Goal: Transaction & Acquisition: Book appointment/travel/reservation

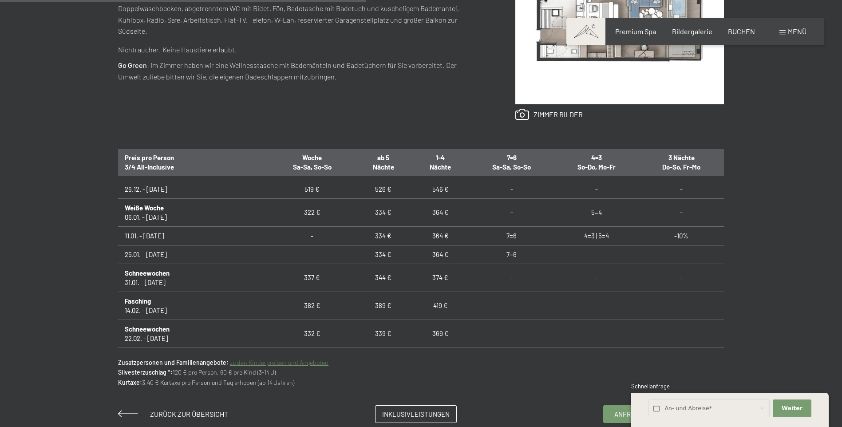
scroll to position [133, 0]
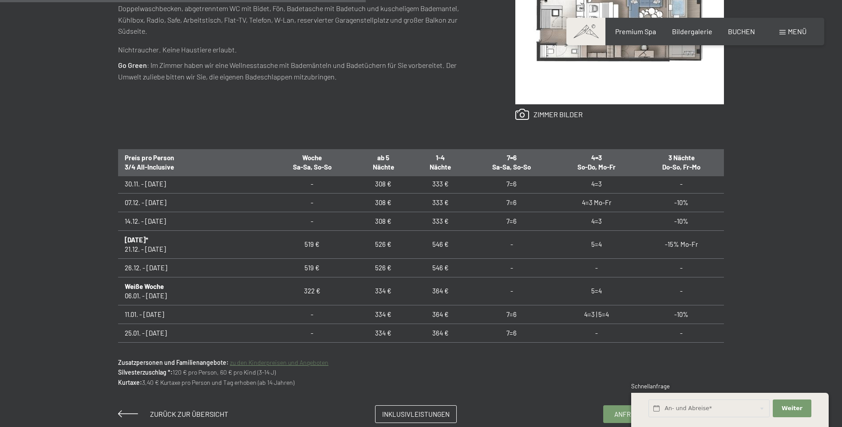
click at [753, 377] on div "Anfragen Buchen Suiten // 50 m² // 2 - 3 Personen Suite Aurina mit finnischer S…" at bounding box center [421, 135] width 673 height 578
click at [691, 404] on input "text" at bounding box center [709, 409] width 121 height 18
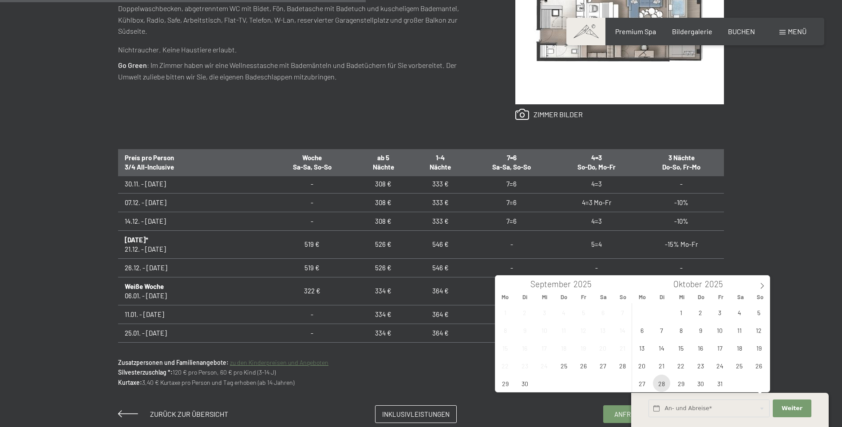
click at [659, 387] on span "28" at bounding box center [661, 383] width 17 height 17
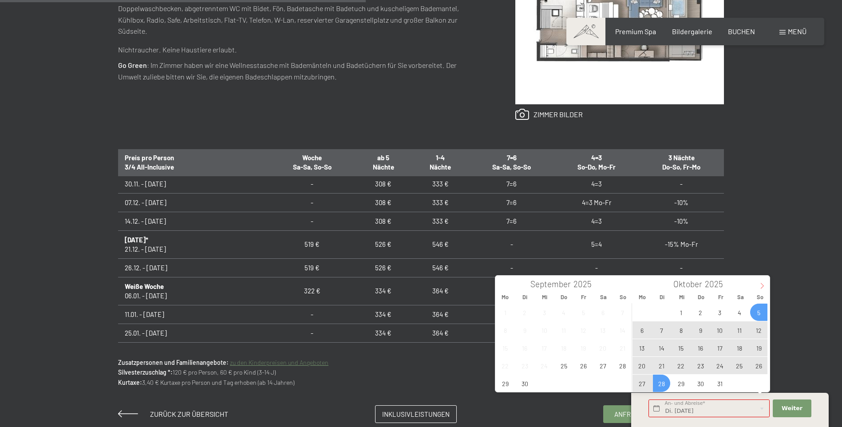
click at [762, 286] on icon at bounding box center [762, 286] width 6 height 6
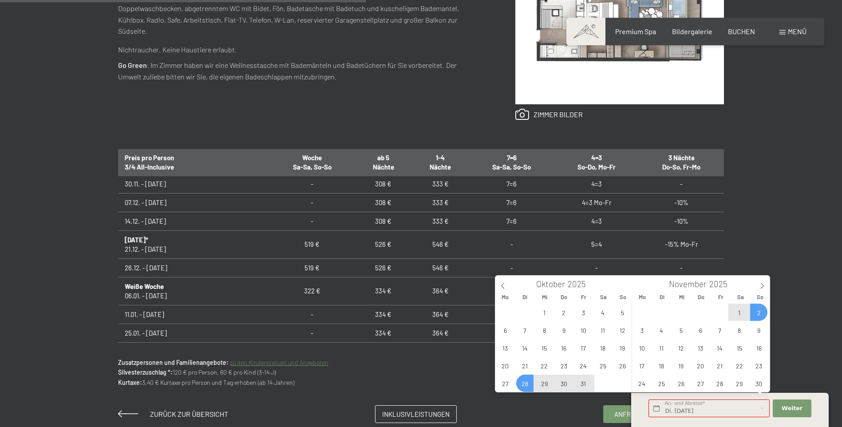
click at [760, 315] on span "2" at bounding box center [758, 312] width 17 height 17
type input "Di. [DATE] - So. [DATE]"
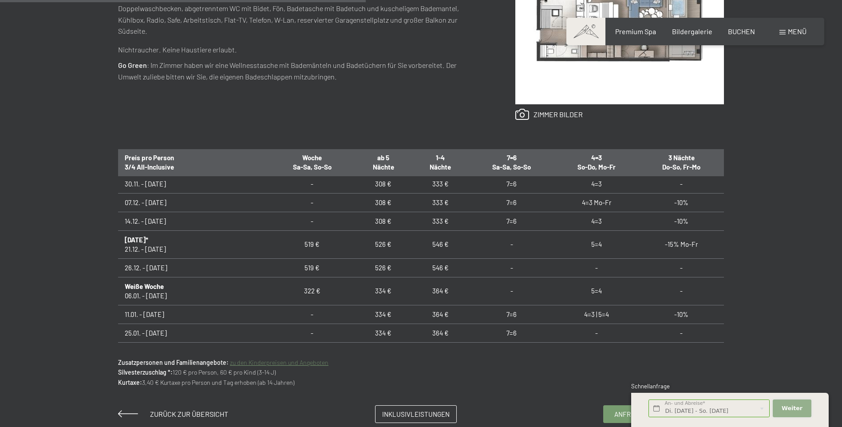
click at [787, 411] on span "Weiter" at bounding box center [792, 408] width 21 height 8
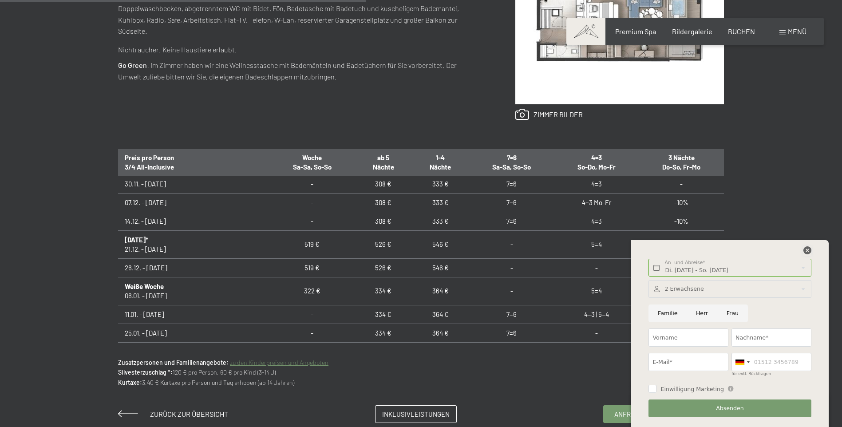
click at [806, 248] on icon at bounding box center [808, 250] width 8 height 8
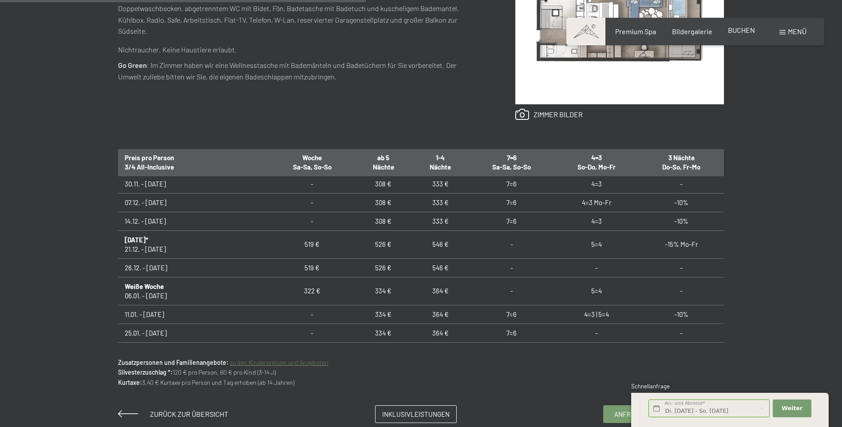
click at [744, 33] on span "BUCHEN" at bounding box center [741, 30] width 27 height 8
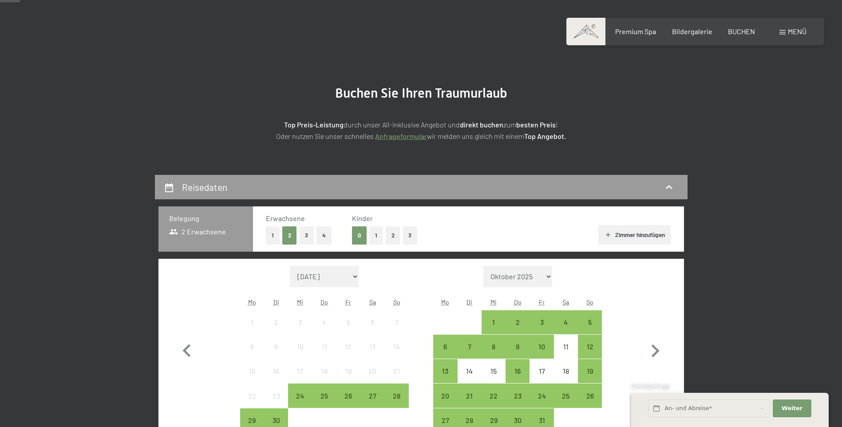
scroll to position [133, 0]
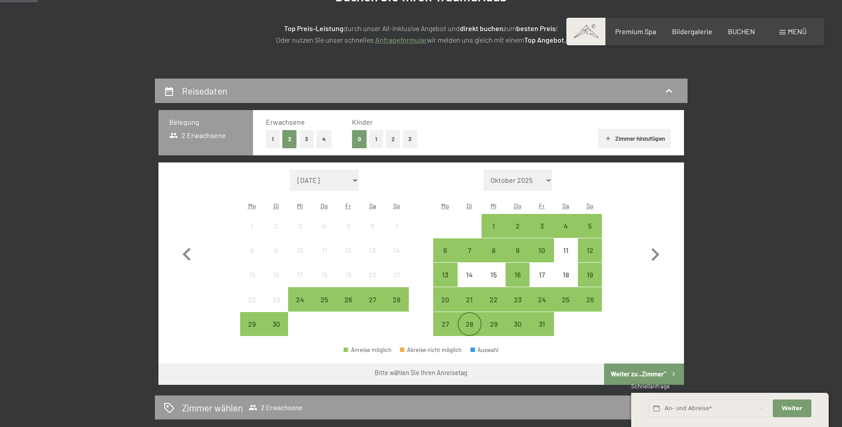
click at [472, 326] on div "28" at bounding box center [470, 332] width 22 height 22
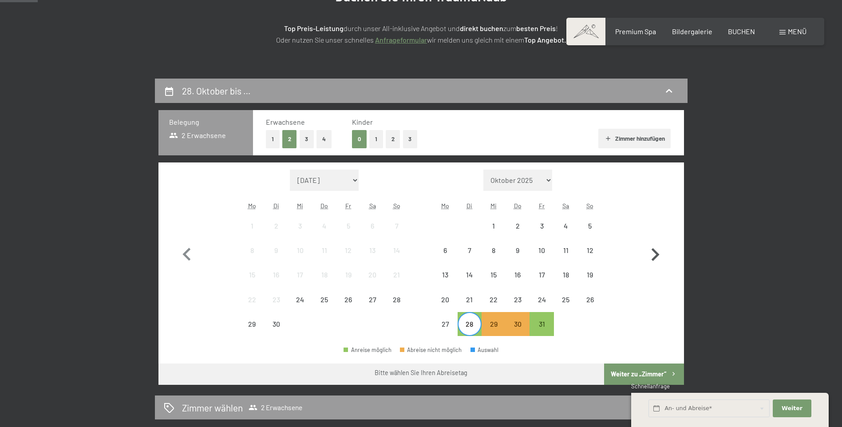
click at [654, 252] on icon "button" at bounding box center [655, 255] width 26 height 26
select select "2025-10-01"
select select "2025-11-01"
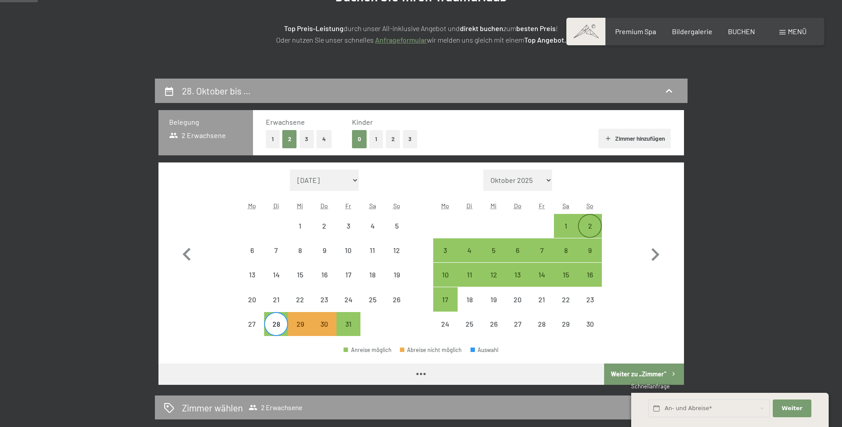
select select "2025-10-01"
select select "2025-11-01"
click at [585, 228] on div "2" at bounding box center [590, 233] width 22 height 22
select select "2025-10-01"
select select "2025-11-01"
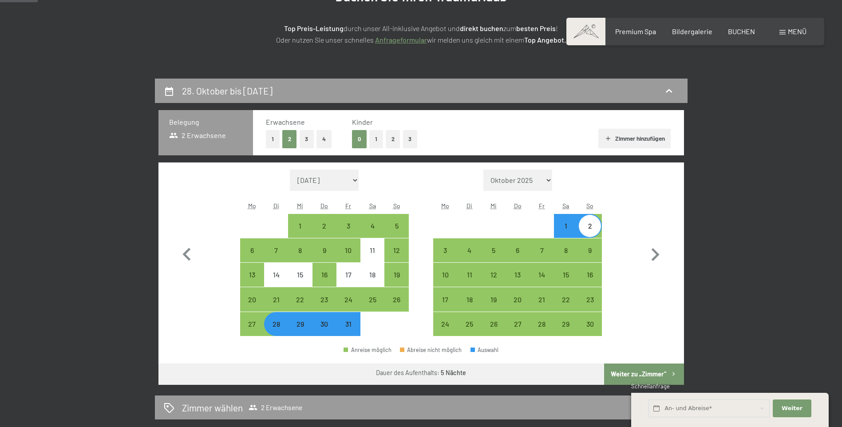
click at [624, 377] on button "Weiter zu „Zimmer“" at bounding box center [643, 374] width 79 height 21
select select "2025-10-01"
select select "2025-11-01"
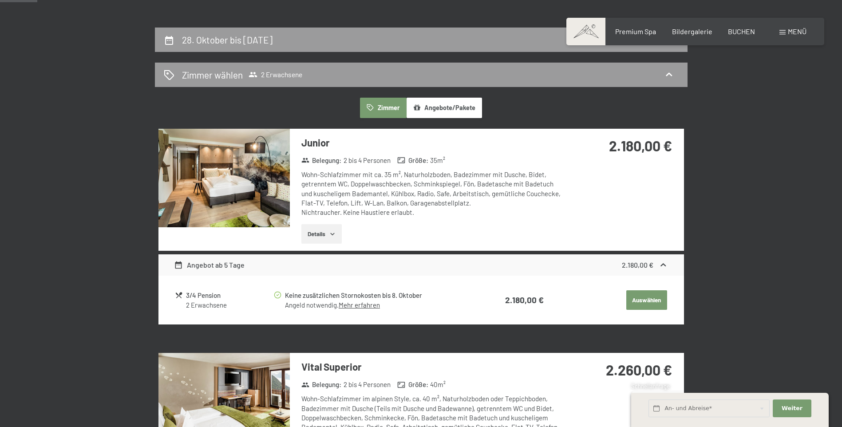
scroll to position [212, 0]
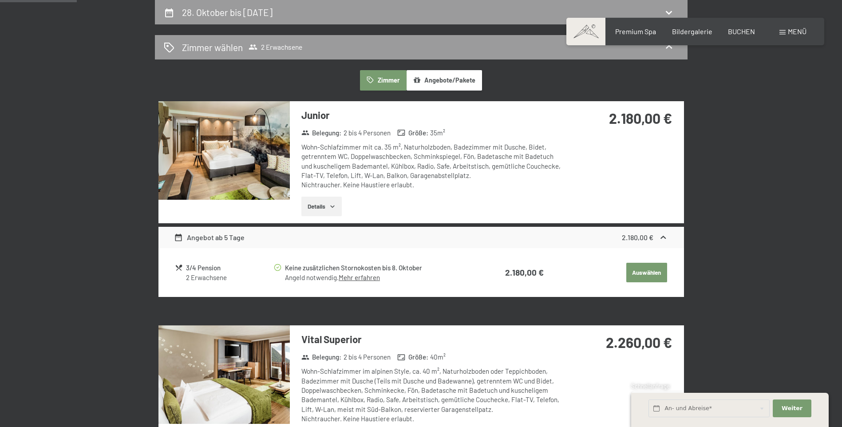
click at [251, 174] on img at bounding box center [223, 150] width 131 height 99
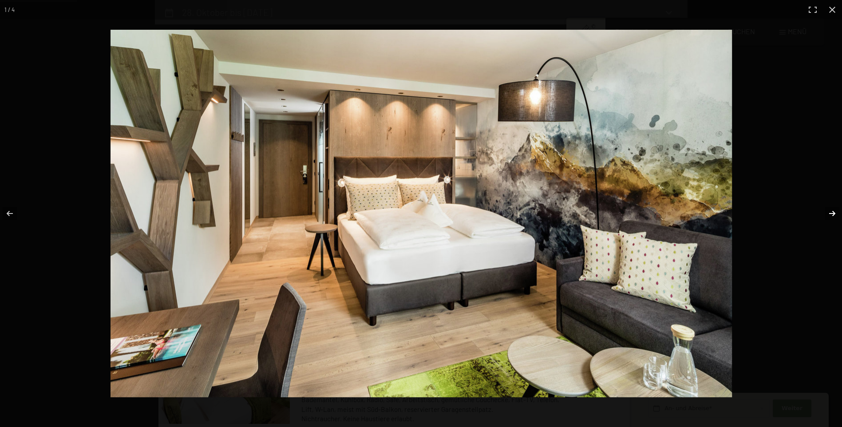
click at [829, 216] on button "button" at bounding box center [826, 213] width 31 height 44
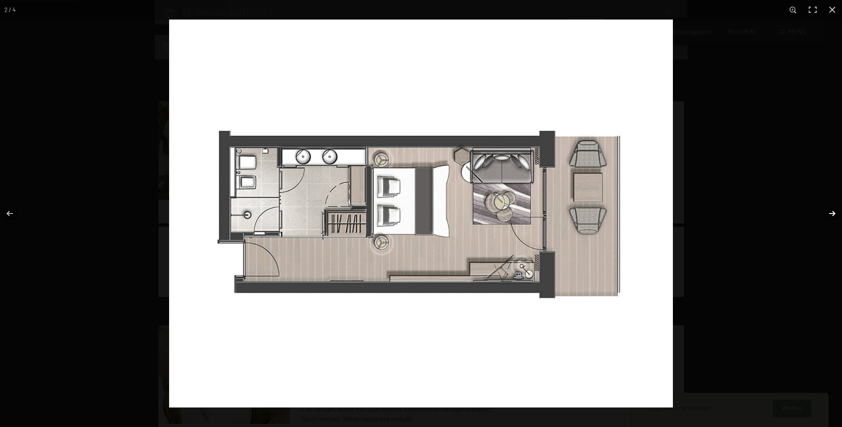
click at [829, 216] on button "button" at bounding box center [826, 213] width 31 height 44
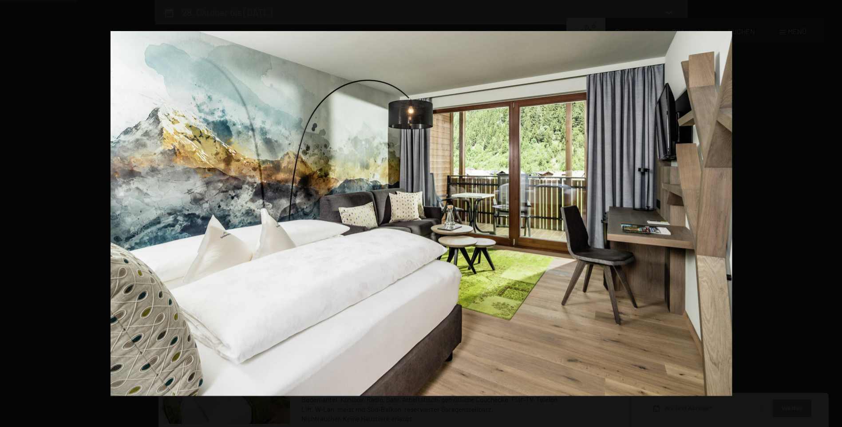
click at [829, 216] on button "button" at bounding box center [826, 213] width 31 height 44
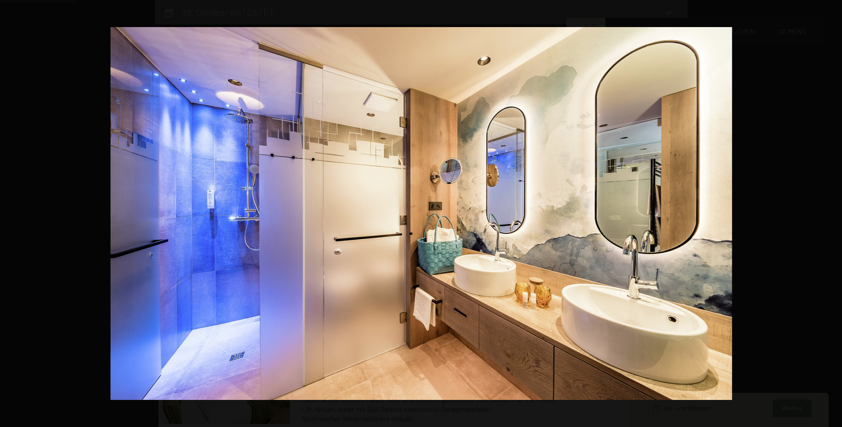
click at [829, 216] on button "button" at bounding box center [826, 213] width 31 height 44
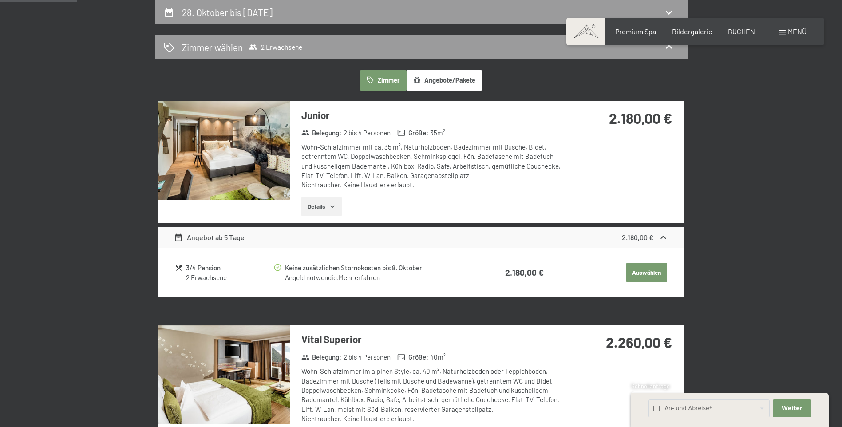
click at [0, 0] on button "button" at bounding box center [0, 0] width 0 height 0
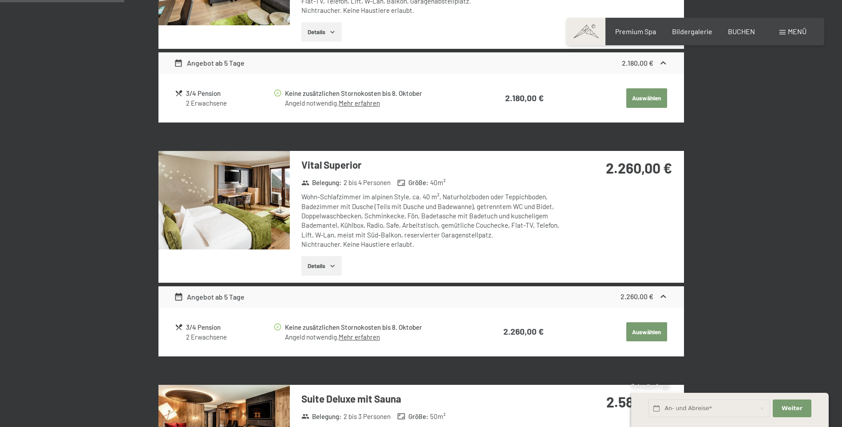
scroll to position [389, 0]
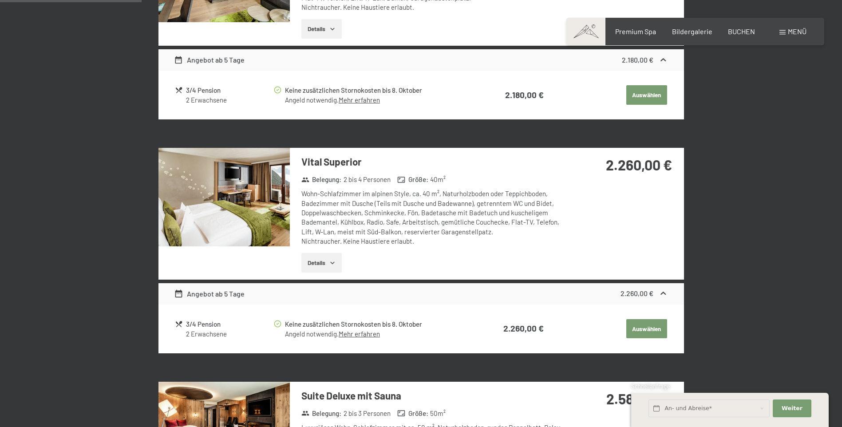
click at [197, 208] on img at bounding box center [223, 197] width 131 height 99
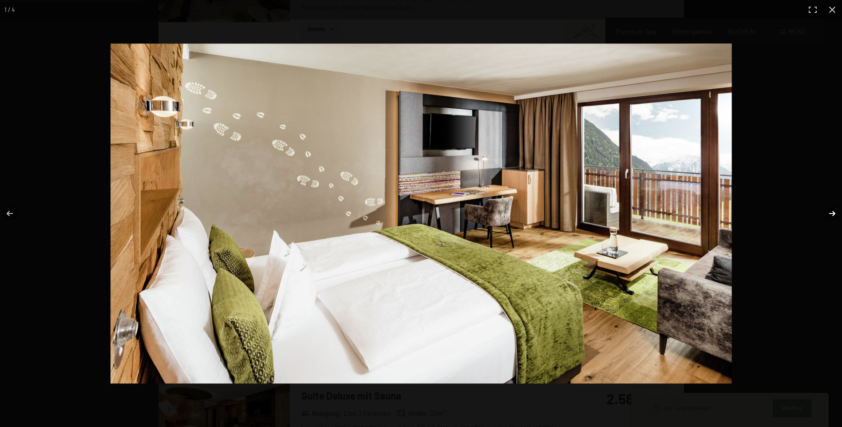
click at [830, 212] on button "button" at bounding box center [826, 213] width 31 height 44
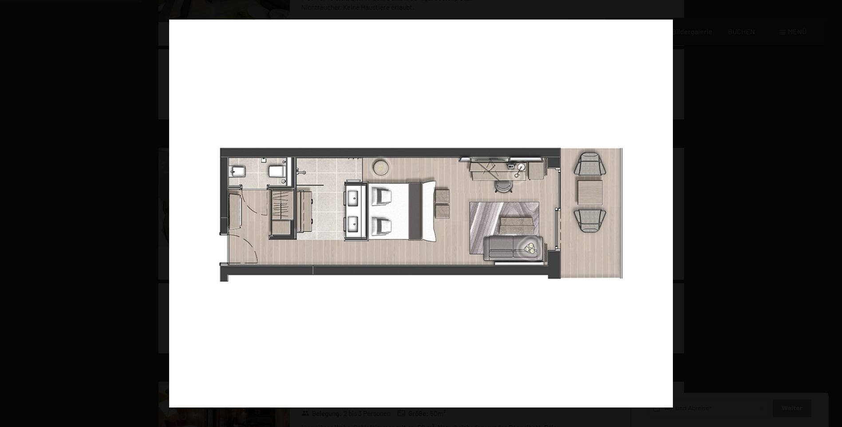
click at [830, 212] on button "button" at bounding box center [826, 213] width 31 height 44
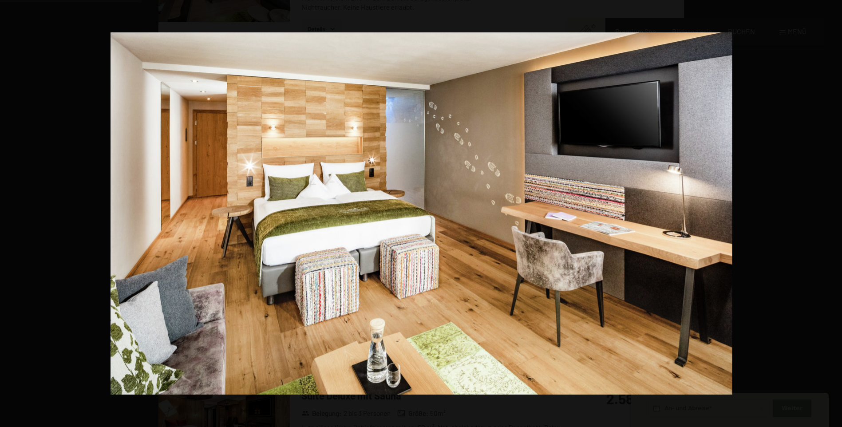
click at [830, 212] on button "button" at bounding box center [826, 213] width 31 height 44
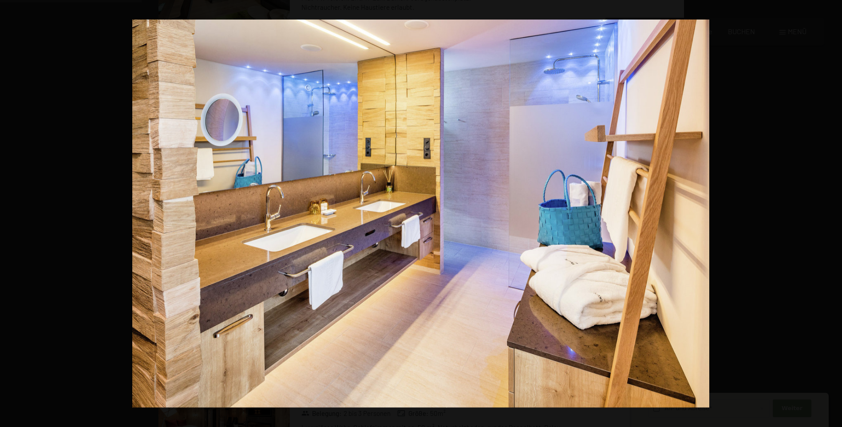
click at [830, 212] on button "button" at bounding box center [826, 213] width 31 height 44
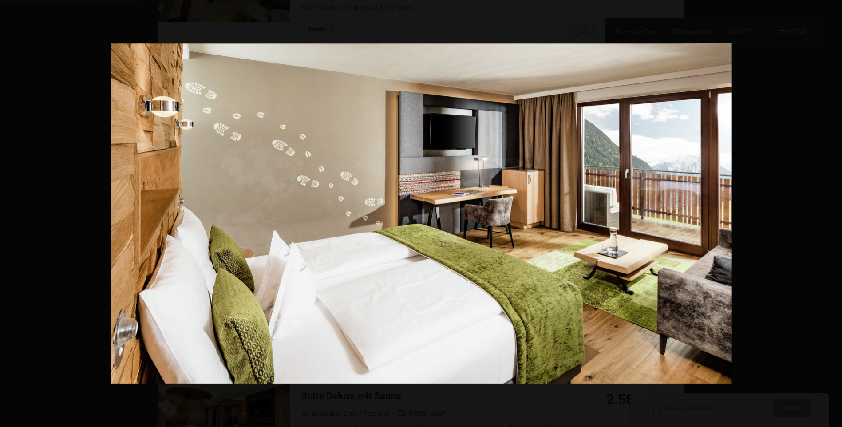
click at [830, 212] on button "button" at bounding box center [826, 213] width 31 height 44
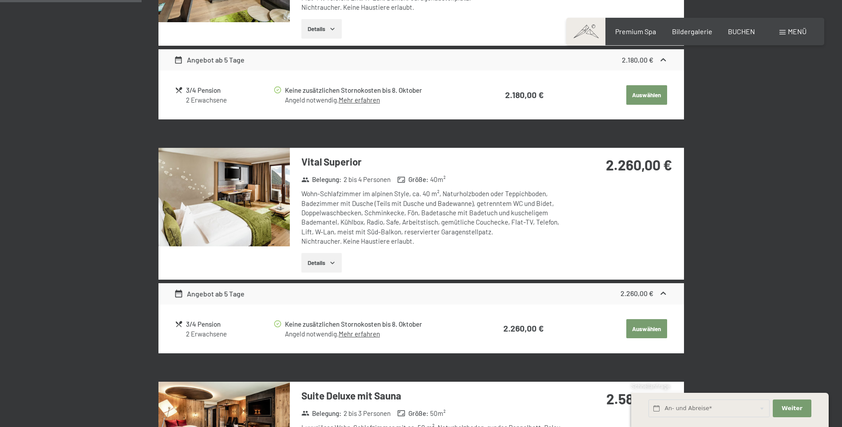
click at [0, 0] on button "button" at bounding box center [0, 0] width 0 height 0
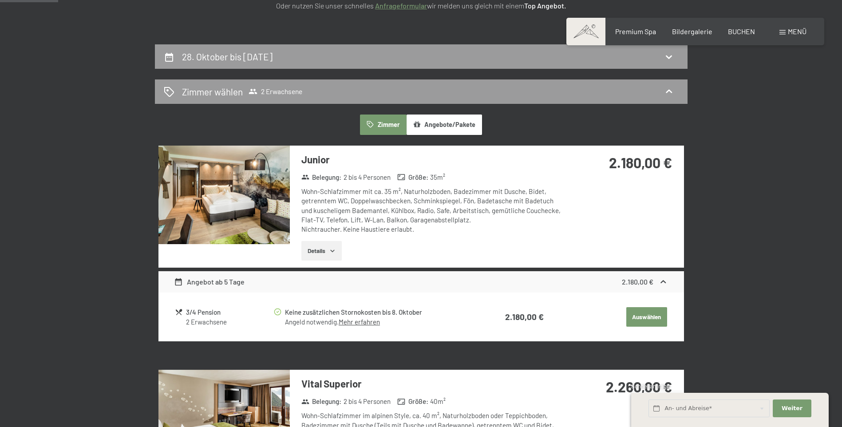
scroll to position [0, 0]
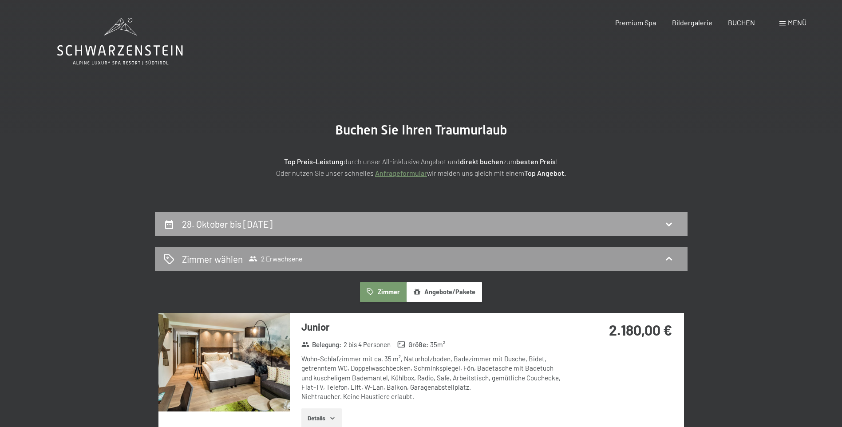
click at [348, 226] on div "28. Oktober bis 2. November 2025" at bounding box center [421, 224] width 515 height 13
select select "2025-10-01"
select select "2025-11-01"
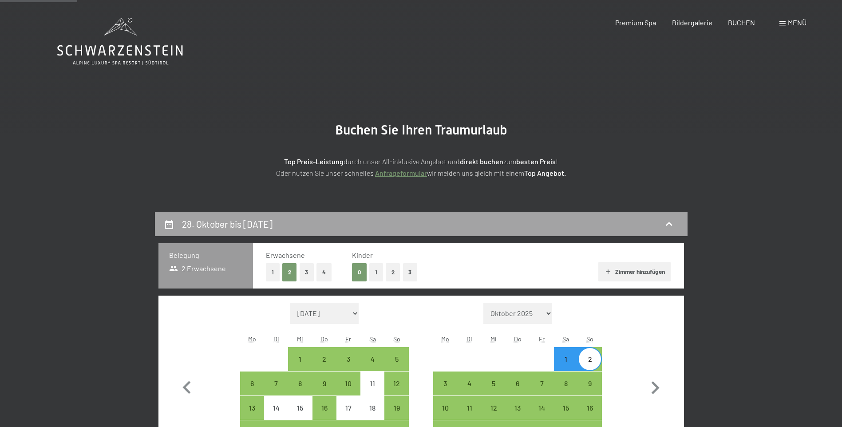
scroll to position [212, 0]
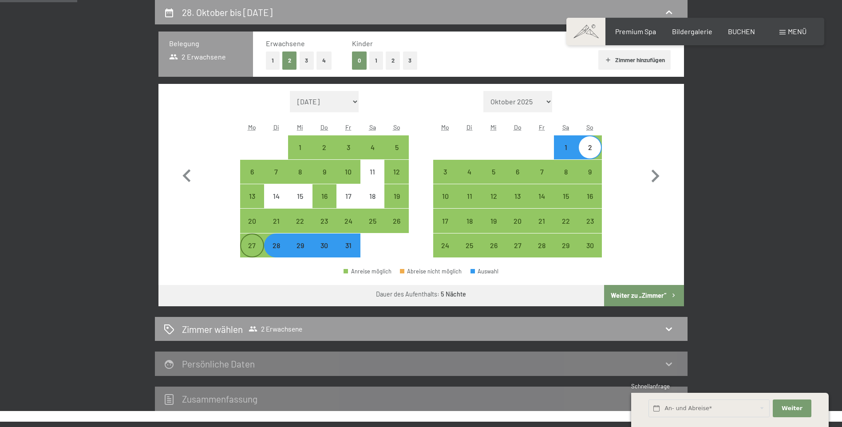
click at [252, 252] on div "27" at bounding box center [252, 253] width 22 height 22
select select "2025-10-01"
select select "2025-11-01"
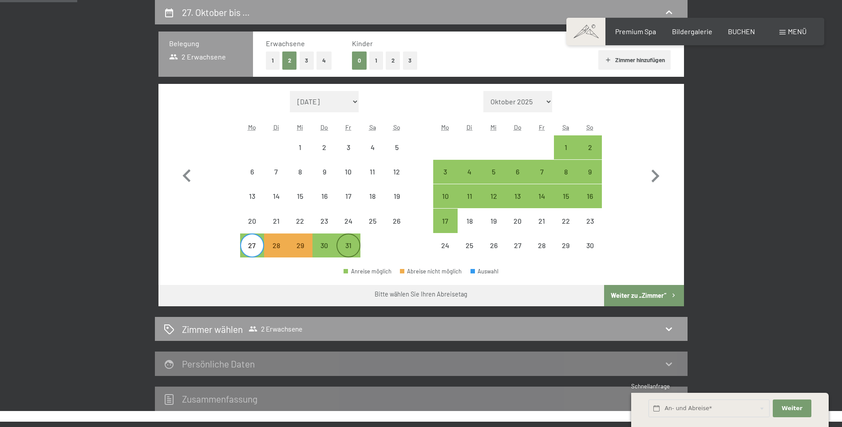
click at [351, 246] on div "31" at bounding box center [348, 253] width 22 height 22
select select "2025-10-01"
select select "2025-11-01"
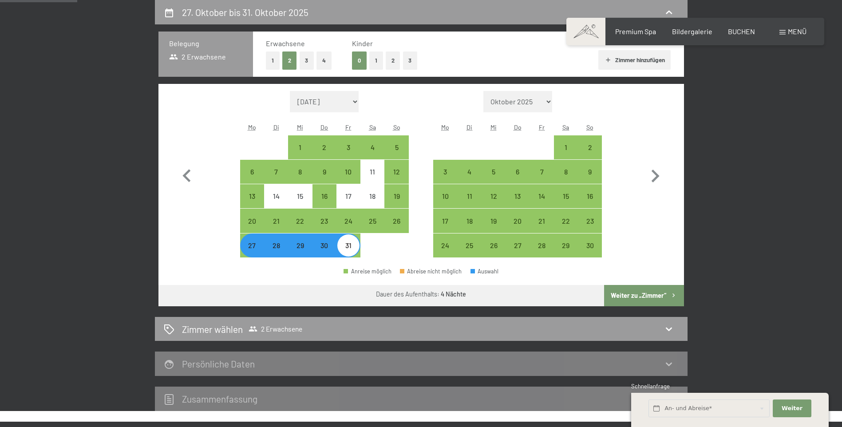
click at [253, 251] on div "27" at bounding box center [252, 253] width 22 height 22
select select "2025-10-01"
select select "2025-11-01"
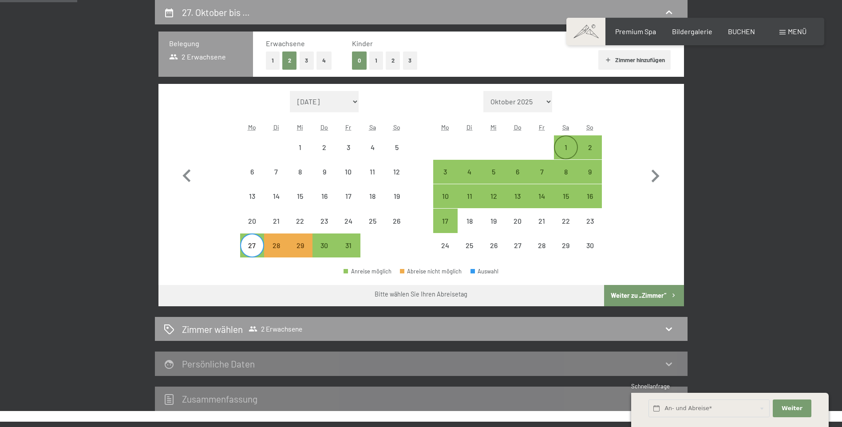
click at [560, 144] on div "1" at bounding box center [566, 155] width 22 height 22
select select "2025-10-01"
select select "2025-11-01"
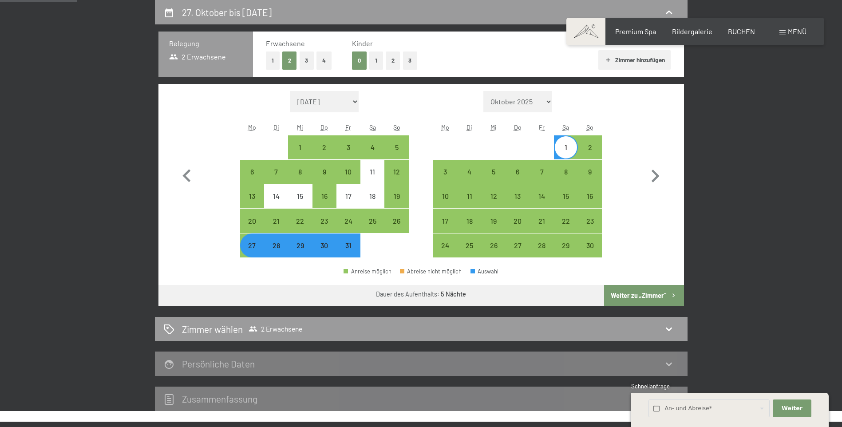
click at [612, 296] on button "Weiter zu „Zimmer“" at bounding box center [643, 295] width 79 height 21
select select "2025-10-01"
select select "2025-11-01"
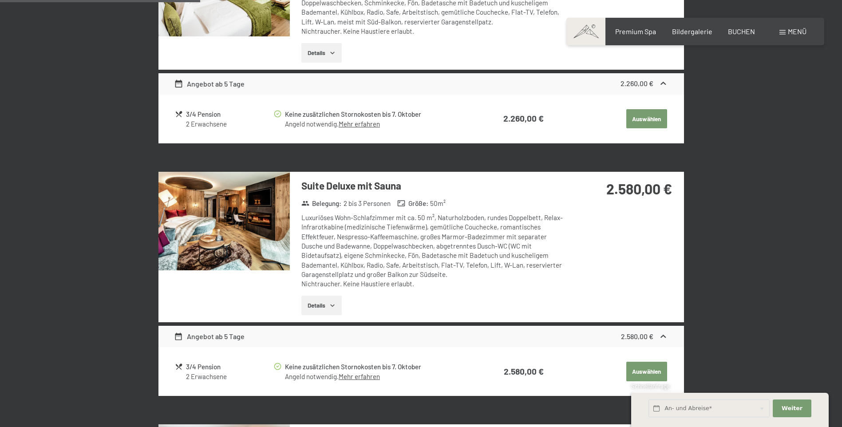
scroll to position [611, 0]
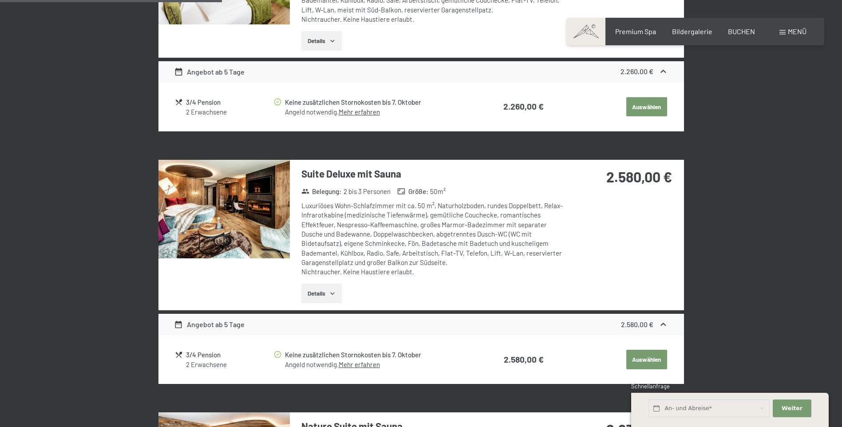
click at [246, 242] on img at bounding box center [223, 209] width 131 height 99
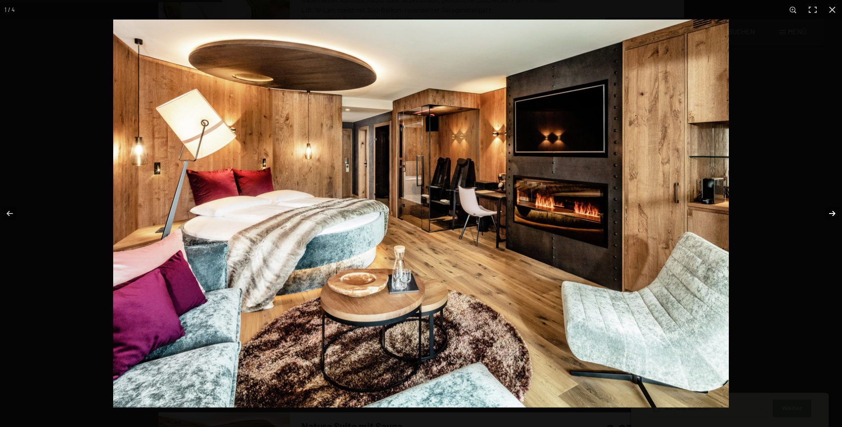
click at [832, 214] on button "button" at bounding box center [826, 213] width 31 height 44
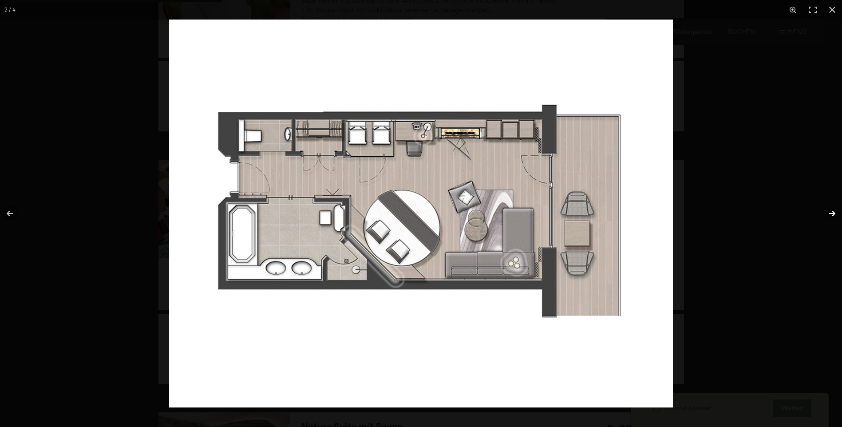
click at [832, 214] on button "button" at bounding box center [826, 213] width 31 height 44
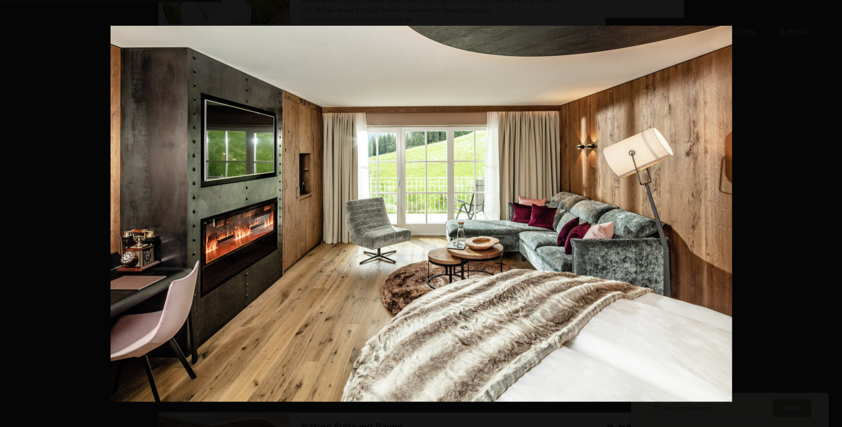
click at [832, 214] on button "button" at bounding box center [826, 213] width 31 height 44
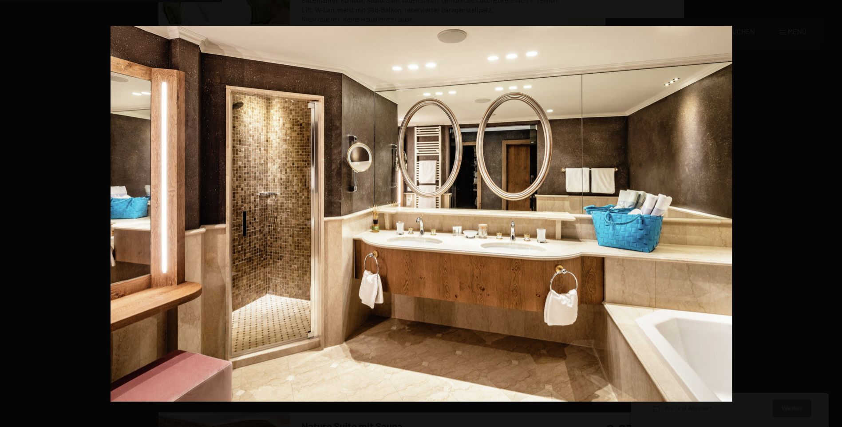
click at [832, 214] on button "button" at bounding box center [826, 213] width 31 height 44
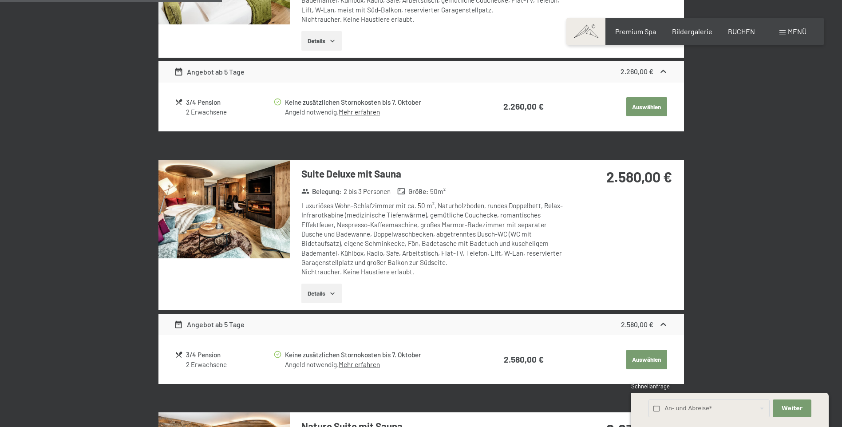
click at [0, 0] on button "button" at bounding box center [0, 0] width 0 height 0
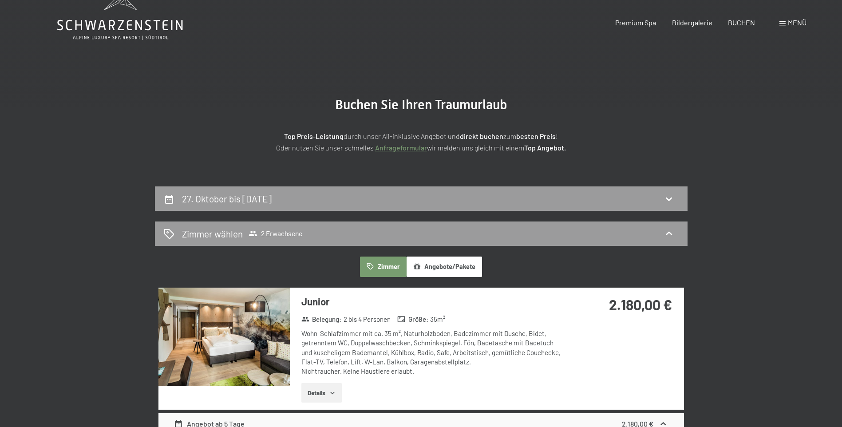
scroll to position [0, 0]
